Goal: Task Accomplishment & Management: Manage account settings

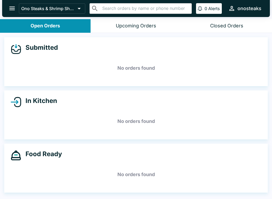
click at [9, 4] on button "open drawer" at bounding box center [12, 9] width 14 height 14
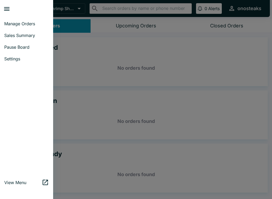
click at [11, 26] on span "Manage Orders" at bounding box center [26, 23] width 45 height 5
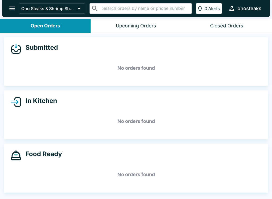
click at [104, 25] on button "Upcoming Orders" at bounding box center [136, 26] width 91 height 14
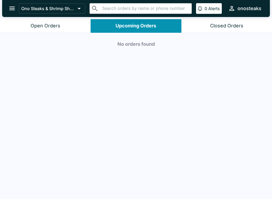
click at [232, 24] on div "Closed Orders" at bounding box center [226, 26] width 33 height 6
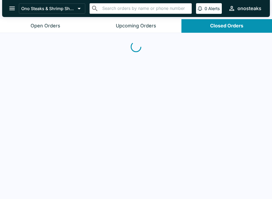
click at [208, 7] on button "0 Alerts" at bounding box center [209, 8] width 26 height 11
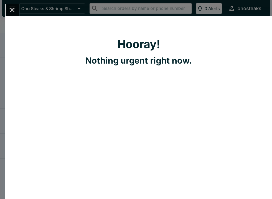
click at [13, 9] on icon "Close" at bounding box center [12, 10] width 4 height 4
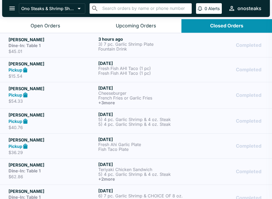
click at [10, 10] on icon "open drawer" at bounding box center [12, 9] width 6 height 4
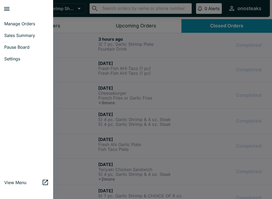
click at [224, 43] on div at bounding box center [136, 99] width 272 height 199
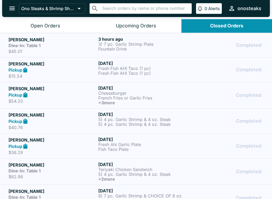
click at [225, 45] on div "Completed" at bounding box center [225, 45] width 75 height 18
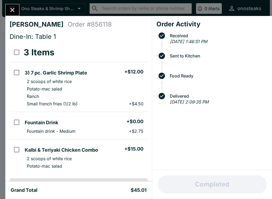
click at [9, 5] on button "Close" at bounding box center [13, 9] width 14 height 11
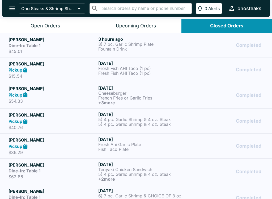
click at [23, 24] on button "Open Orders" at bounding box center [45, 26] width 91 height 14
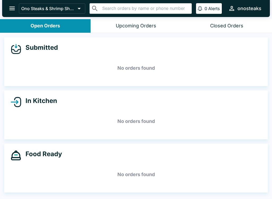
click at [10, 9] on icon "open drawer" at bounding box center [12, 8] width 7 height 7
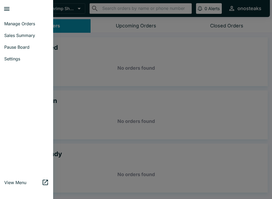
click at [6, 22] on span "Manage Orders" at bounding box center [26, 23] width 45 height 5
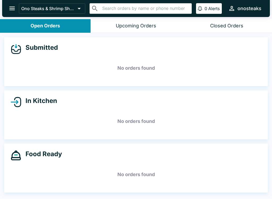
click at [36, 6] on button "Ono Steaks & Shrimp Shack" at bounding box center [52, 8] width 66 height 10
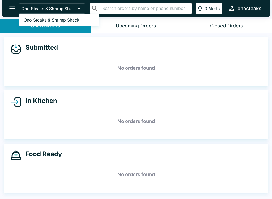
click at [67, 66] on div at bounding box center [136, 99] width 272 height 199
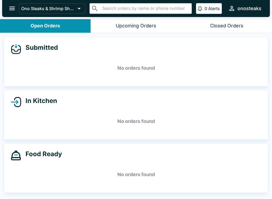
click at [10, 8] on icon "open drawer" at bounding box center [12, 9] width 6 height 4
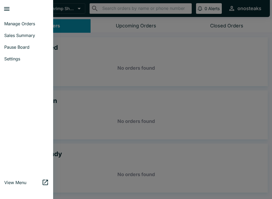
click at [14, 25] on span "Manage Orders" at bounding box center [26, 23] width 45 height 5
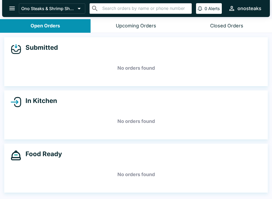
click at [10, 7] on icon "open drawer" at bounding box center [12, 9] width 6 height 4
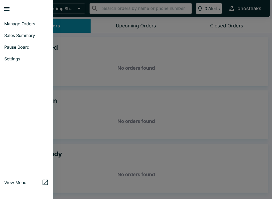
click at [29, 32] on link "Sales Summary" at bounding box center [26, 35] width 53 height 12
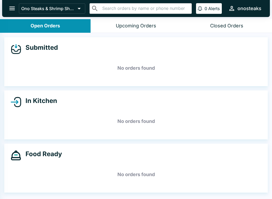
select select "03:00"
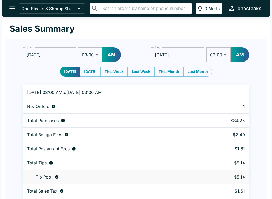
click at [10, 6] on icon "open drawer" at bounding box center [12, 8] width 7 height 7
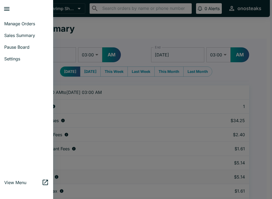
click at [10, 28] on link "Manage Orders" at bounding box center [26, 24] width 53 height 12
